Goal: Find contact information: Find contact information

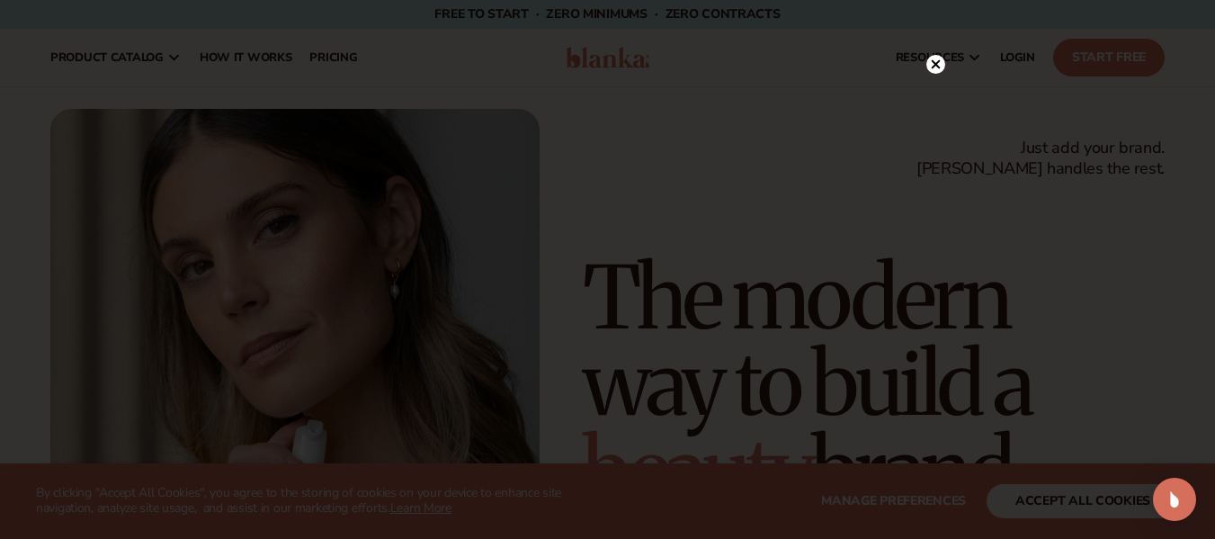
click at [933, 62] on icon at bounding box center [935, 64] width 9 height 9
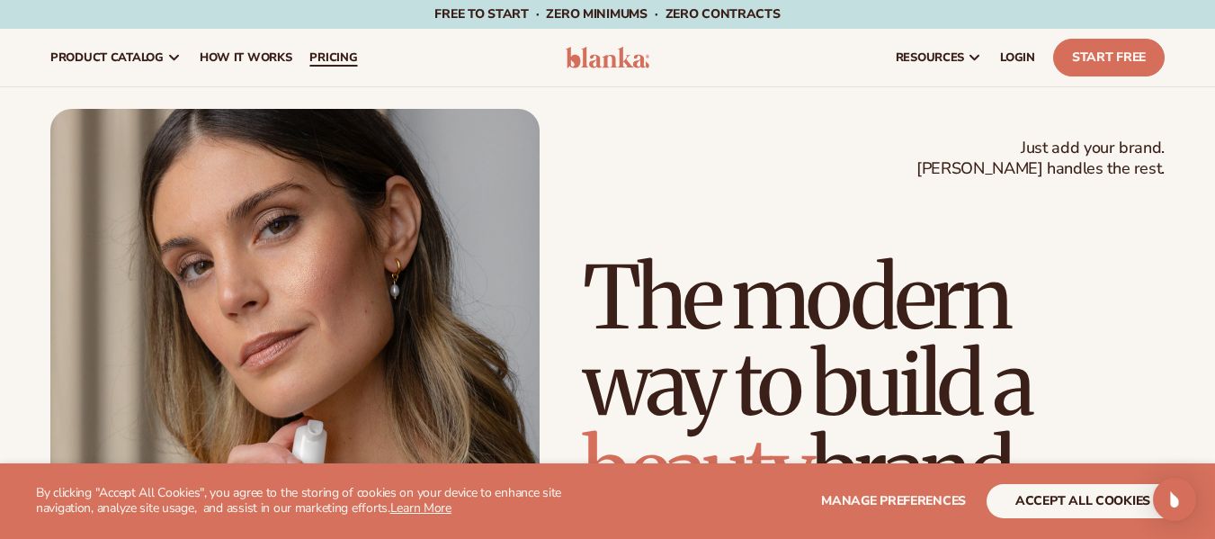
click at [335, 56] on span "pricing" at bounding box center [333, 57] width 48 height 14
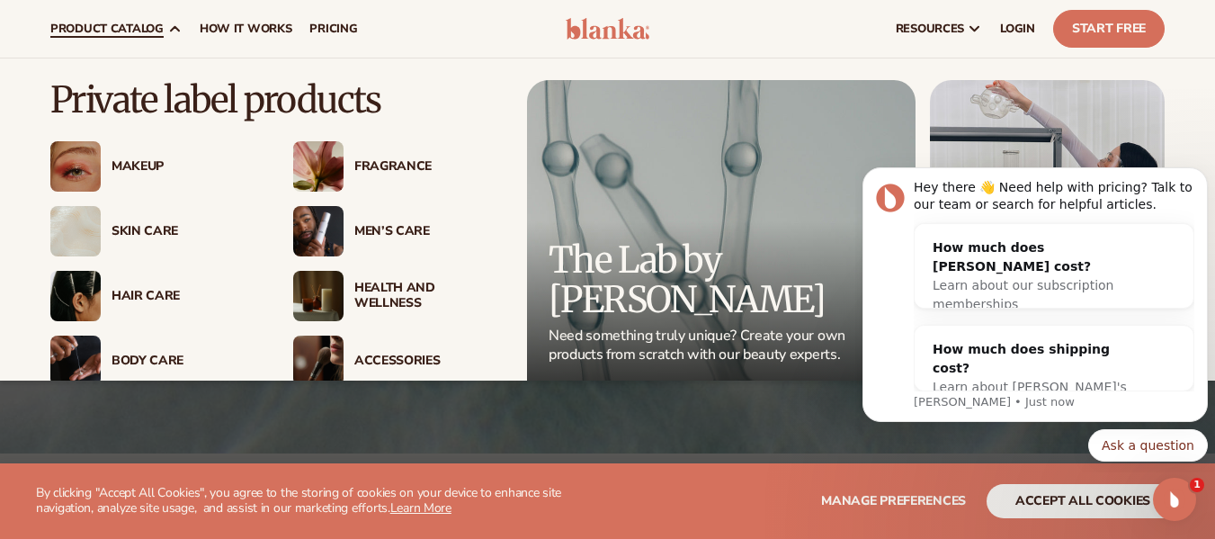
click at [105, 26] on span "product catalog" at bounding box center [106, 29] width 113 height 14
click at [325, 169] on img at bounding box center [318, 166] width 50 height 50
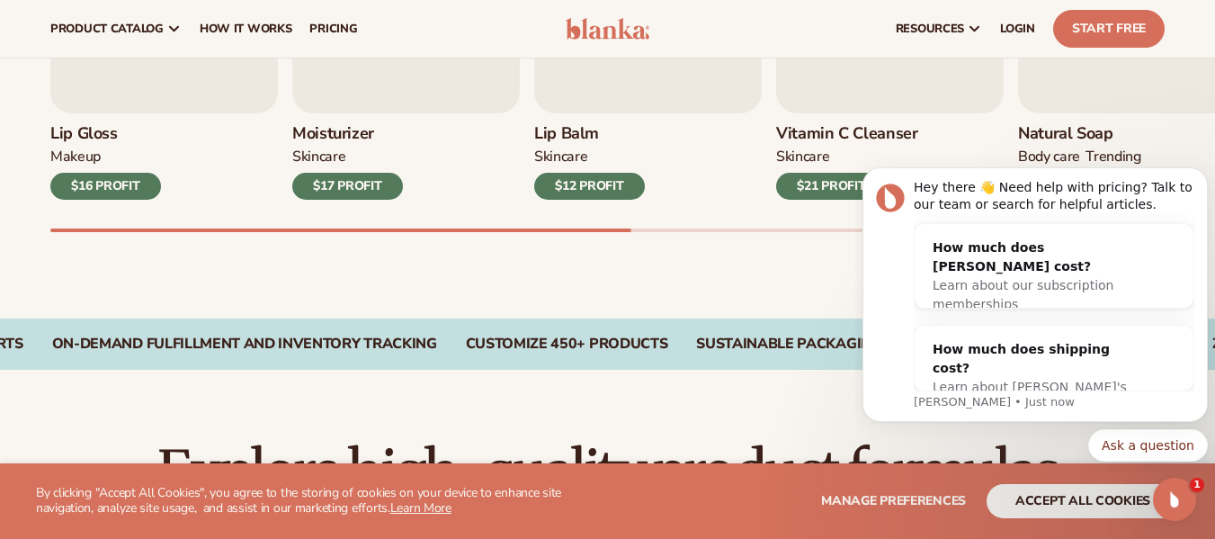
scroll to position [629, 0]
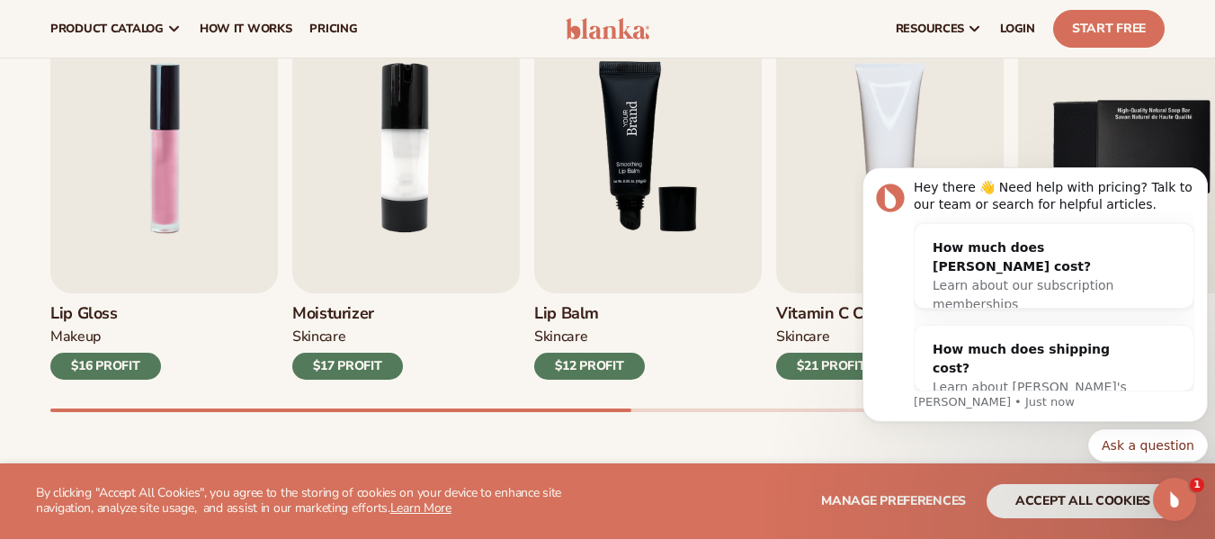
click at [618, 272] on img "3 / 9" at bounding box center [648, 148] width 228 height 290
click at [580, 364] on div "$12 PROFIT" at bounding box center [589, 366] width 111 height 27
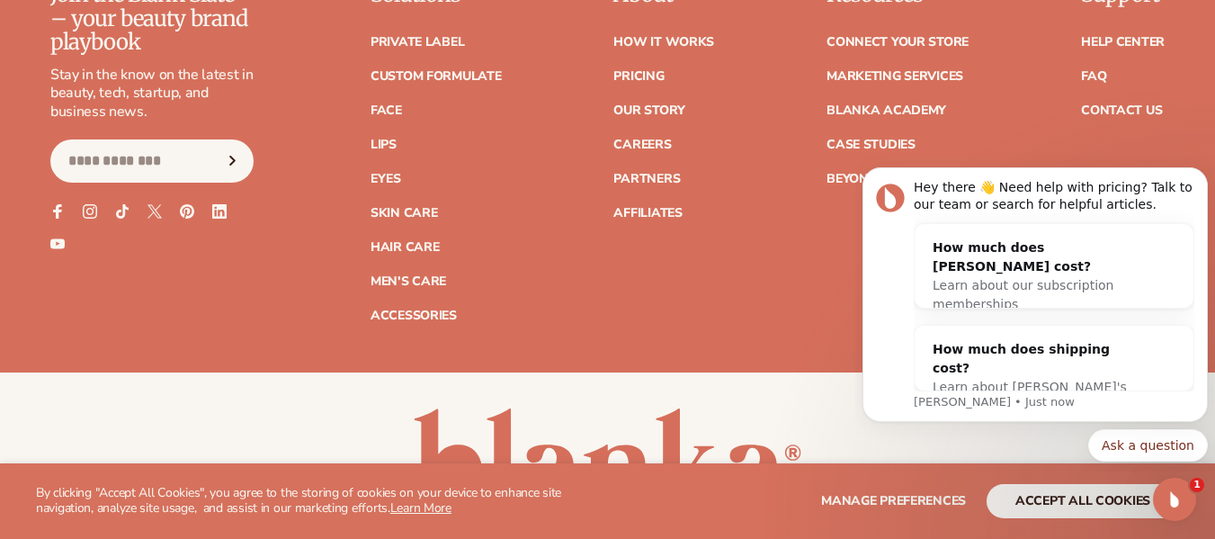
scroll to position [3244, 0]
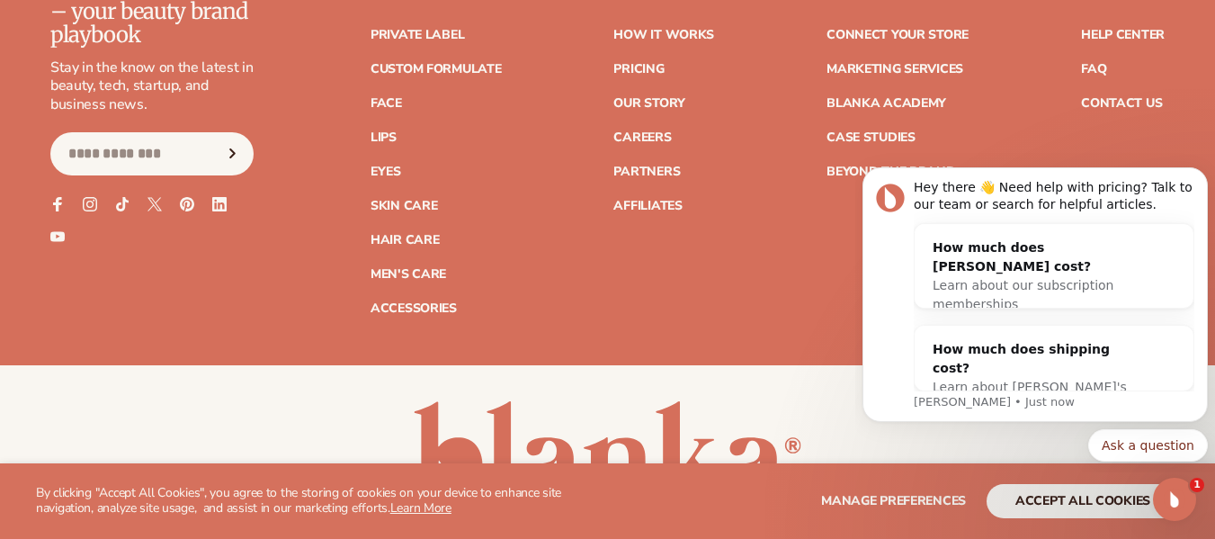
click at [202, 157] on input "Email" at bounding box center [151, 153] width 203 height 43
click at [236, 152] on icon "Subscribe" at bounding box center [233, 153] width 4 height 8
click at [237, 290] on div "Join the Blank Slate – your beauty brand playbook Stay in the know on the lates…" at bounding box center [154, 145] width 208 height 338
click at [1120, 97] on link "Contact Us" at bounding box center [1121, 103] width 81 height 13
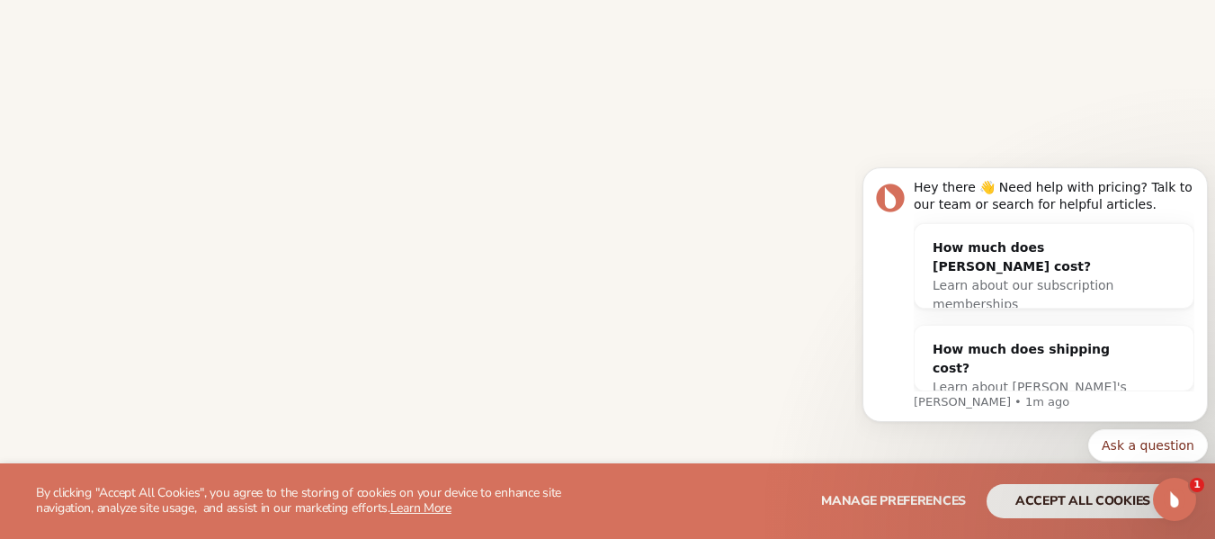
scroll to position [809, 0]
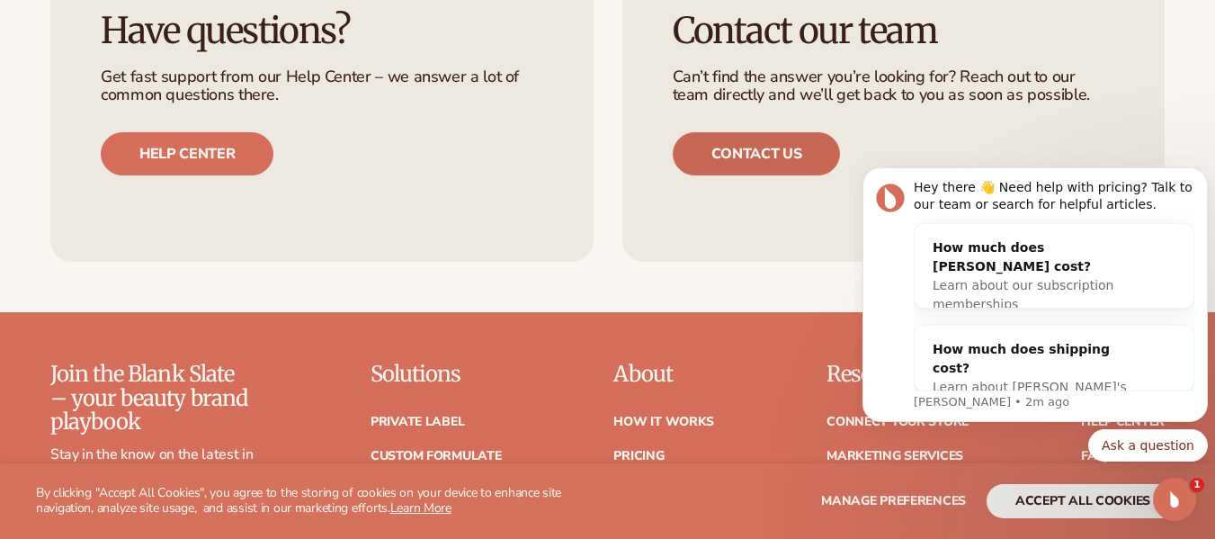
click at [730, 152] on link "Contact us" at bounding box center [757, 153] width 168 height 43
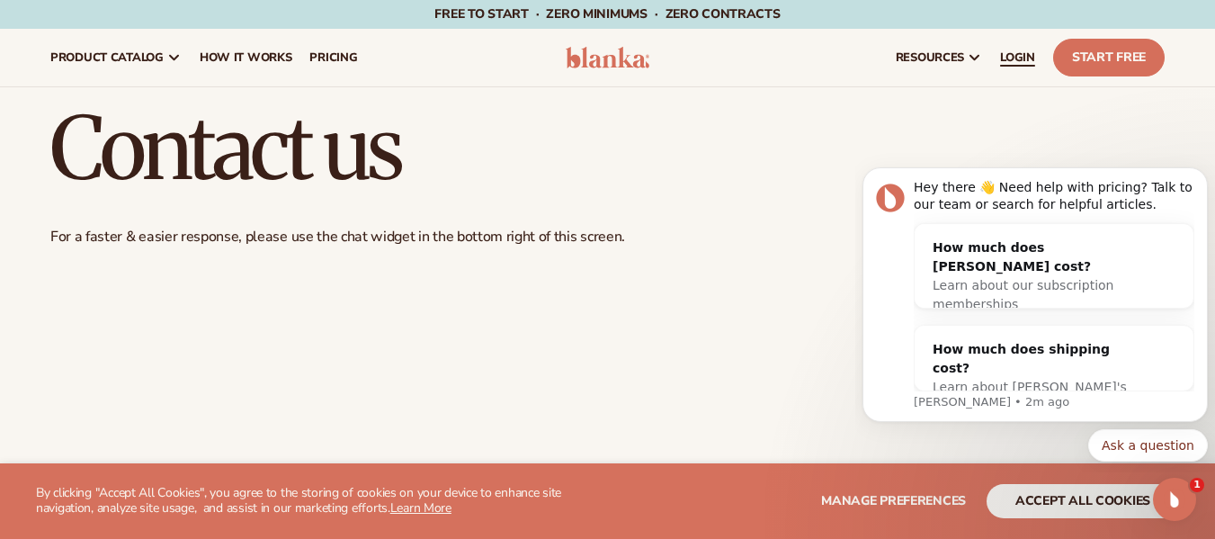
click at [1022, 55] on span "LOGIN" at bounding box center [1017, 57] width 35 height 14
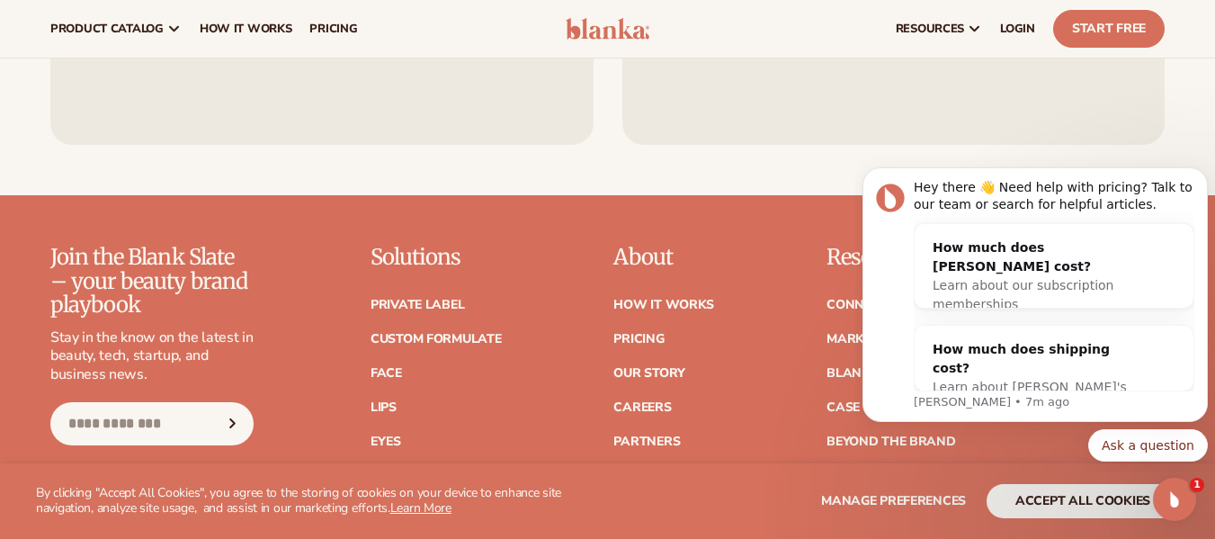
scroll to position [1439, 0]
